Goal: Task Accomplishment & Management: Use online tool/utility

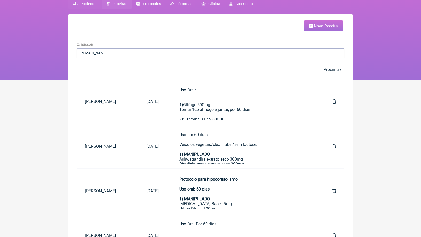
scroll to position [23, 0]
type input "[PERSON_NAME]"
click at [121, 4] on span "Receitas" at bounding box center [119, 4] width 15 height 4
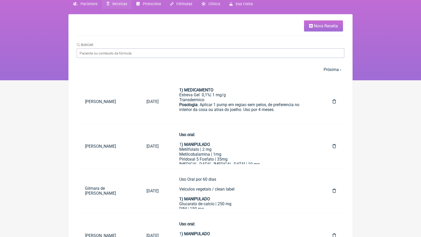
scroll to position [0, 0]
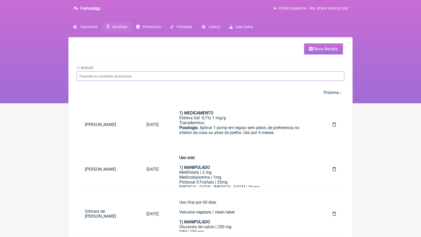
click at [127, 76] on input "Buscar" at bounding box center [210, 76] width 267 height 10
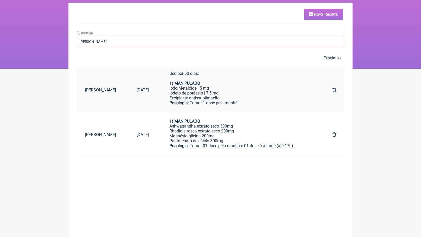
scroll to position [5, 0]
type input "[PERSON_NAME]"
click at [233, 134] on div "Uso por 60 dias: Veículos vegetais/clean label/sem lactose. 1) MANIPULADO Ashwa…" at bounding box center [240, 126] width 142 height 54
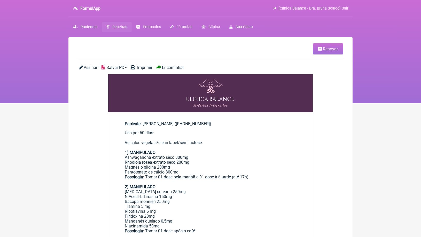
click at [331, 48] on span "Renovar" at bounding box center [330, 48] width 15 height 5
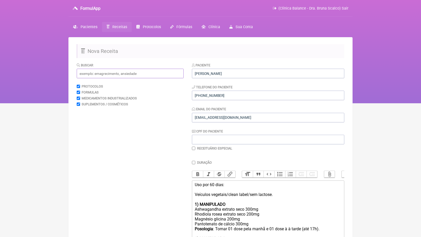
click at [97, 74] on input "text" at bounding box center [130, 74] width 107 height 10
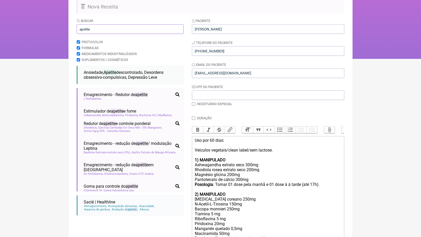
scroll to position [45, 0]
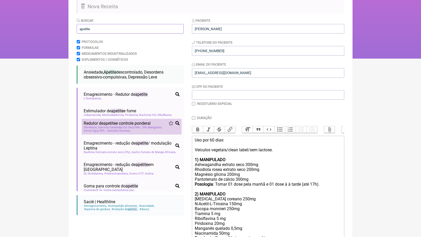
type input "apetite"
click at [130, 126] on span "Garcinia Cambodja Ext Seco Mín. 10% Mangostin" at bounding box center [130, 127] width 64 height 3
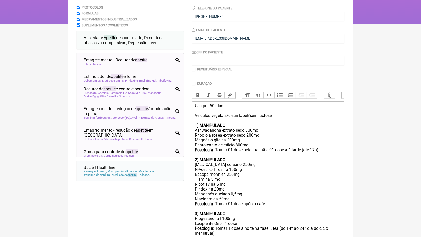
scroll to position [60, 0]
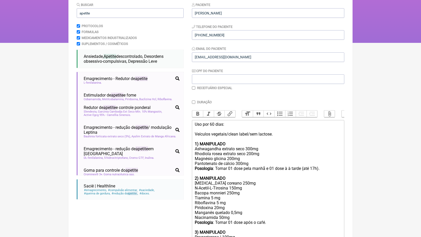
drag, startPoint x: 319, startPoint y: 169, endPoint x: 192, endPoint y: 141, distance: 130.4
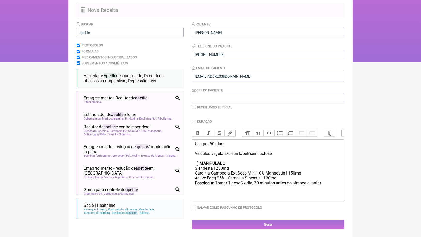
click at [297, 177] on div "Active Egcg 95% - Camellia Sinensis | 120mg" at bounding box center [268, 177] width 147 height 5
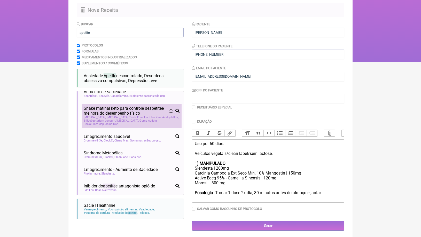
scroll to position [383, 0]
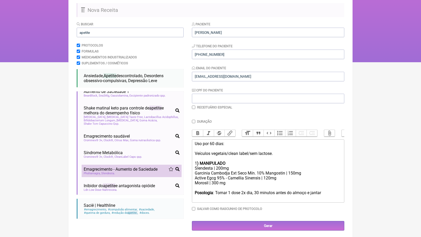
click at [139, 167] on span "Emagrecimento - Aumento de Saciedade" at bounding box center [121, 169] width 74 height 5
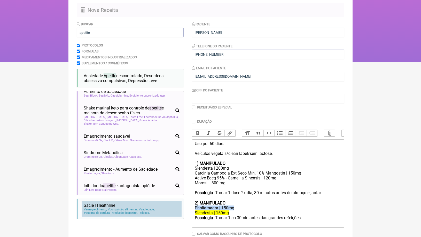
drag, startPoint x: 238, startPoint y: 204, endPoint x: 168, endPoint y: 204, distance: 70.2
click at [168, 204] on form "Buscar apetite Protocolos Formulas Medicamentos Industrializados Suplementos / …" at bounding box center [210, 138] width 267 height 234
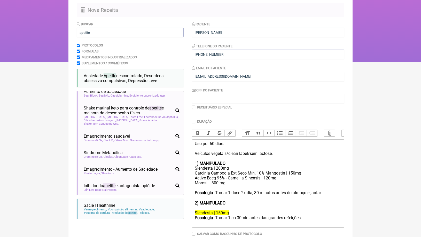
click at [225, 186] on div "Active Egcg 95% - Camellia Sinensis | 120mg Morosil | 300 mg" at bounding box center [268, 182] width 147 height 15
paste trix-editor "Pholiamagra | 150mg"
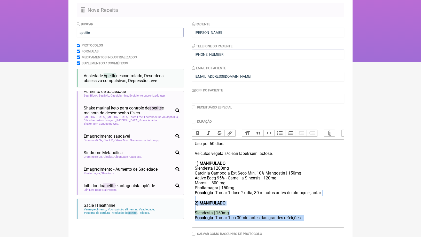
drag, startPoint x: 216, startPoint y: 219, endPoint x: 191, endPoint y: 194, distance: 35.8
click at [191, 194] on form "Buscar apetite Protocolos Formulas Medicamentos Industrializados Suplementos / …" at bounding box center [210, 138] width 267 height 234
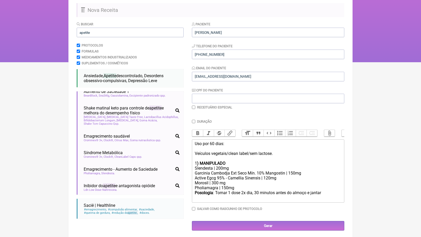
click at [220, 166] on div "Slendesta | 200mg" at bounding box center [268, 168] width 147 height 5
click at [293, 171] on div "Garcinia Cambodja Ext Seco Mín. 10% Mangostin | 150mg" at bounding box center [268, 173] width 147 height 5
click at [326, 191] on div "Posologia : Tomar 1 dose 2x dia, 30 minutos antes do almoço e jantar ㅤ" at bounding box center [268, 195] width 147 height 10
type trix-editor "<div>Uso por 60 dias:<br><br>Veículos vegetais/clean label/sem lactose.<br><br>…"
click at [309, 224] on input "Gerar" at bounding box center [268, 226] width 152 height 10
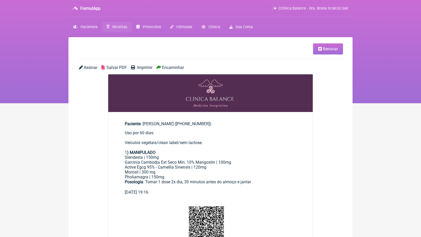
click at [179, 67] on span "Encaminhar" at bounding box center [173, 67] width 22 height 5
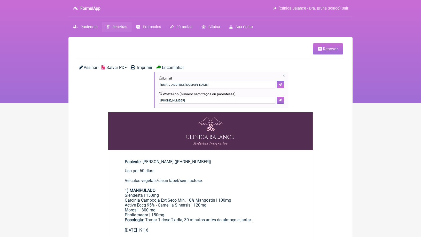
click at [280, 99] on icon at bounding box center [279, 100] width 3 height 3
